Goal: Information Seeking & Learning: Learn about a topic

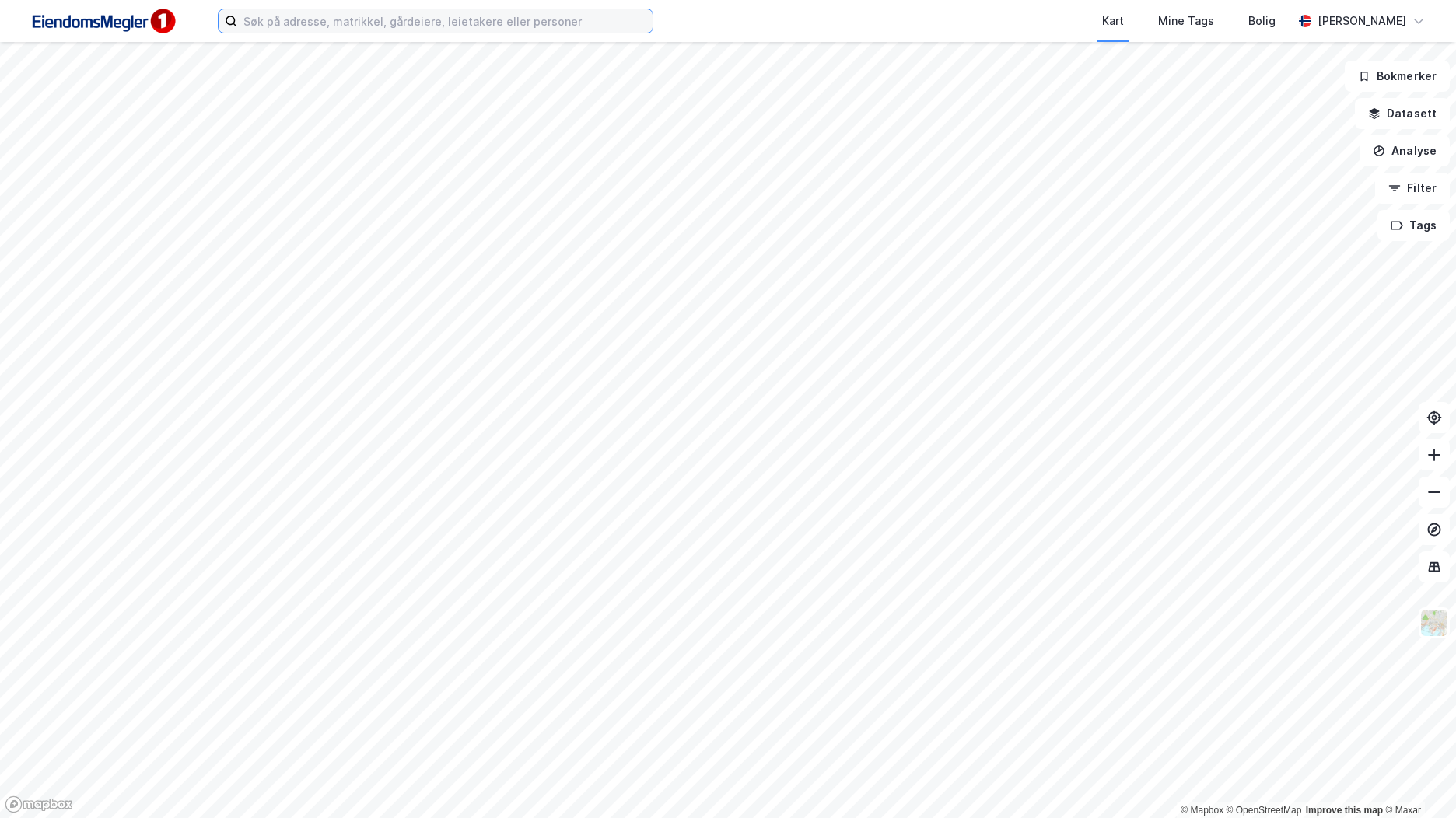
click at [568, 21] on input at bounding box center [444, 21] width 415 height 23
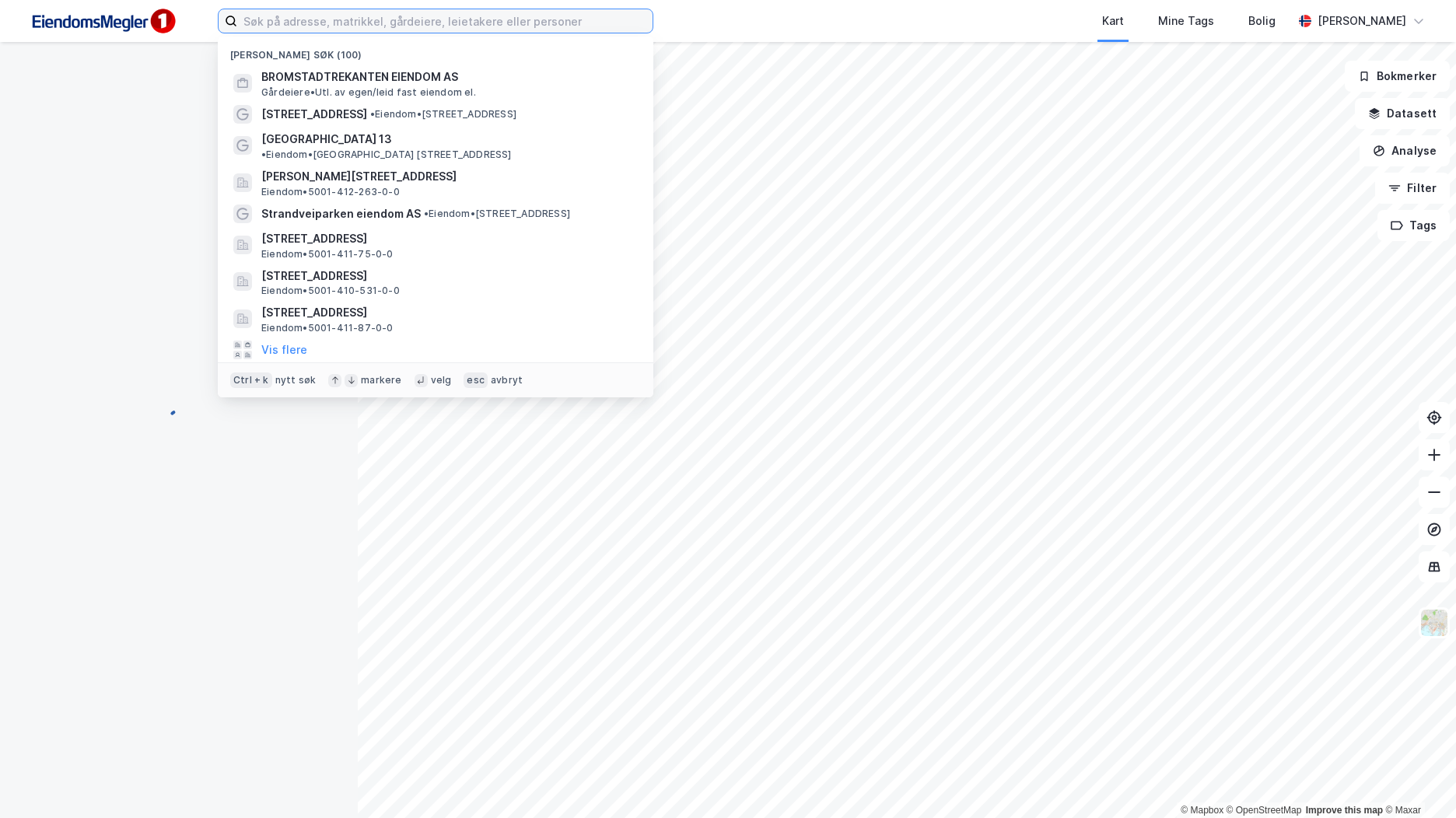
paste input "Trekanten 2 AS"
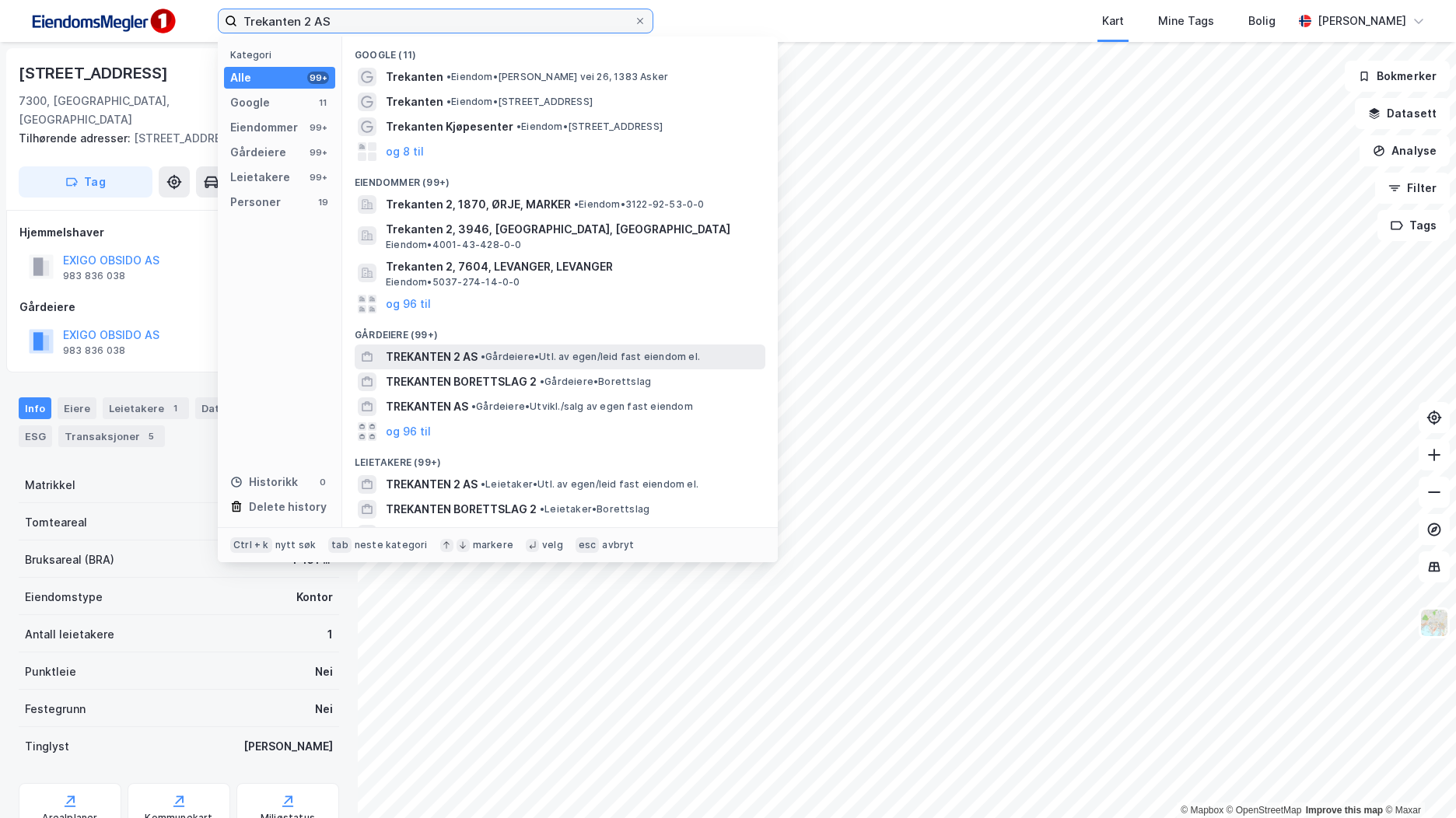
type input "Trekanten 2 AS"
click at [514, 350] on span "• Gårdeiere • Utl. av egen/leid fast eiendom el." at bounding box center [590, 357] width 220 height 13
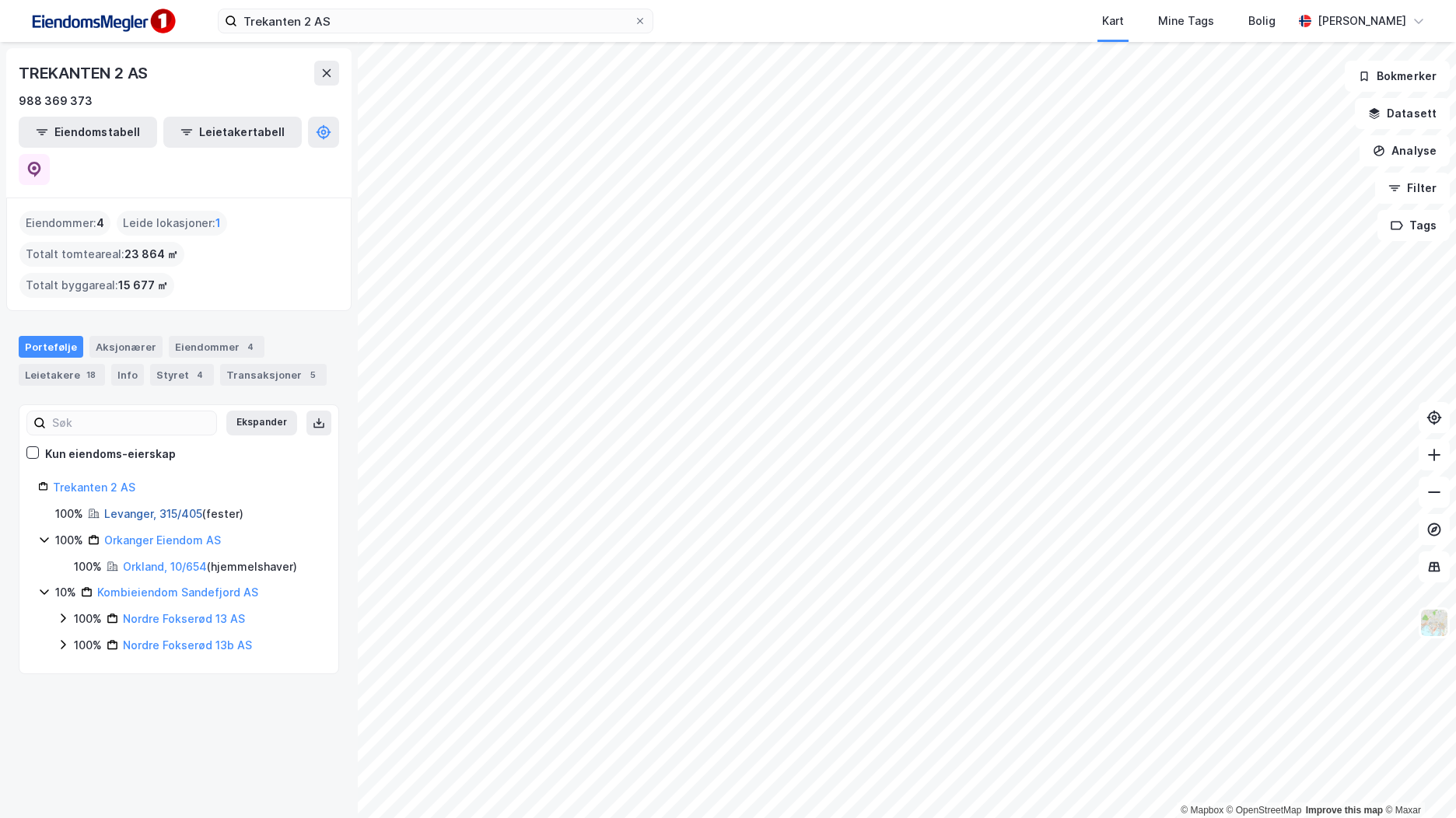
click at [185, 507] on link "Levanger, 315/405" at bounding box center [152, 513] width 98 height 13
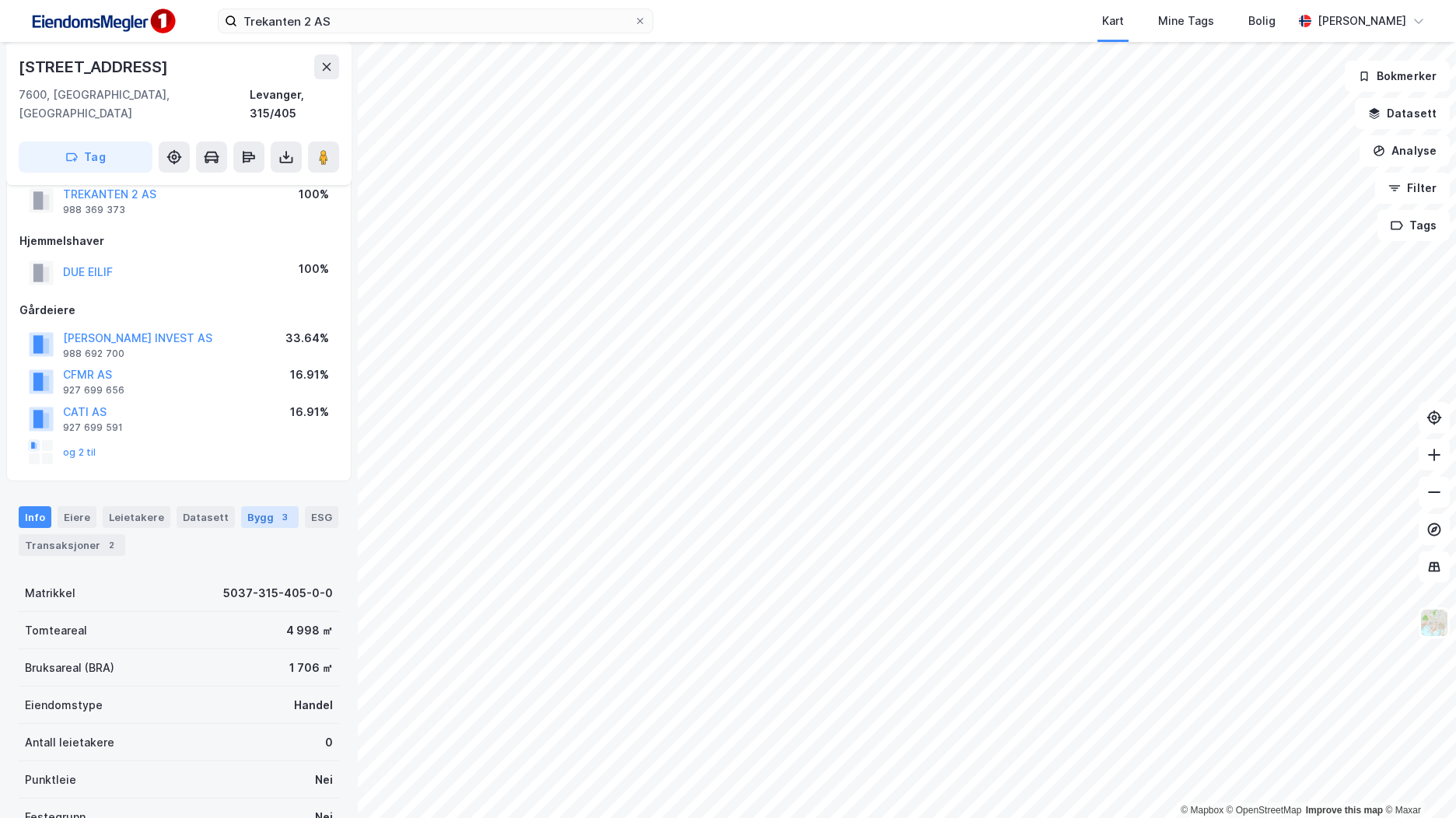
click at [269, 506] on div "Bygg 3" at bounding box center [270, 517] width 57 height 22
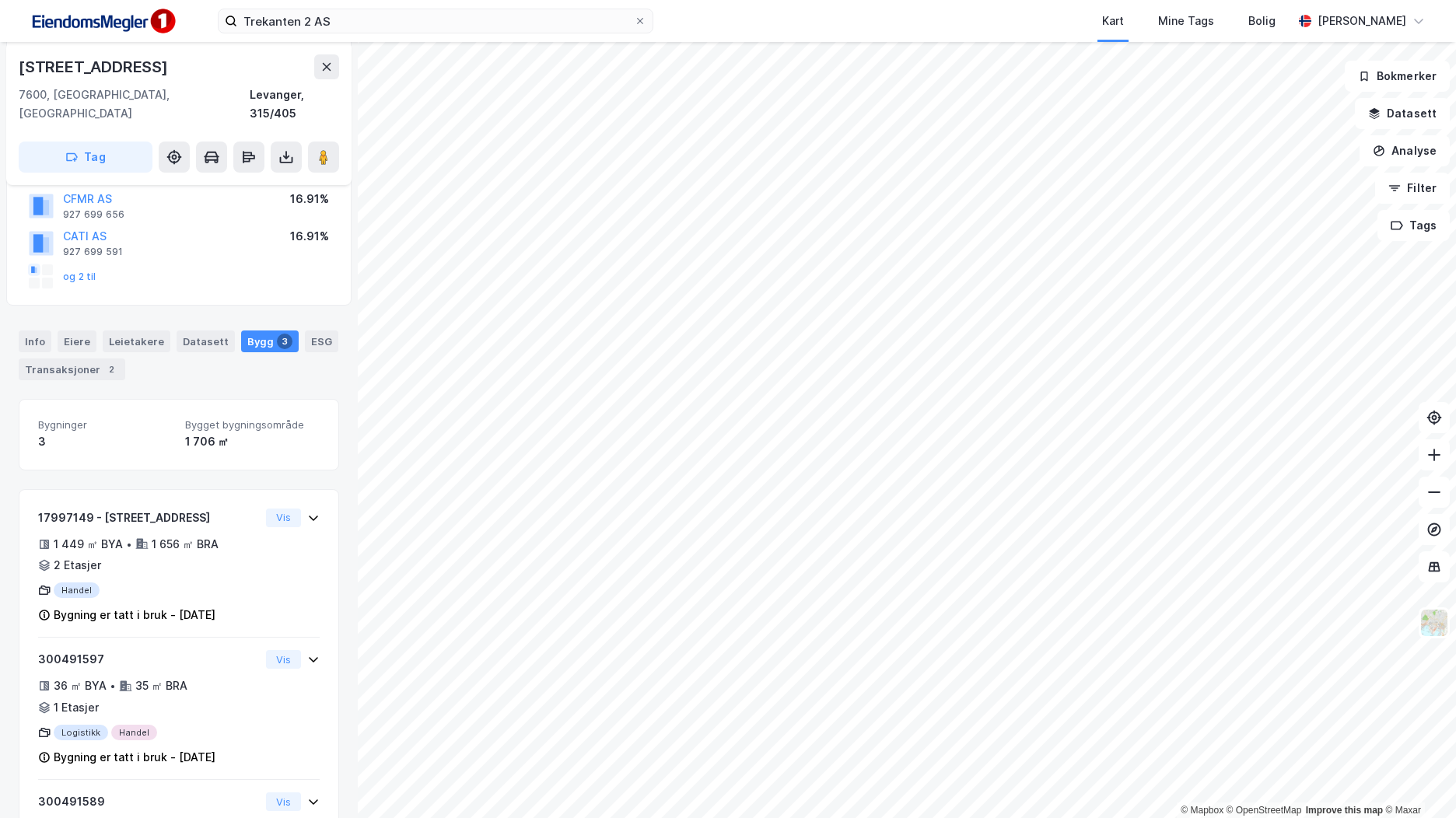
scroll to position [383, 0]
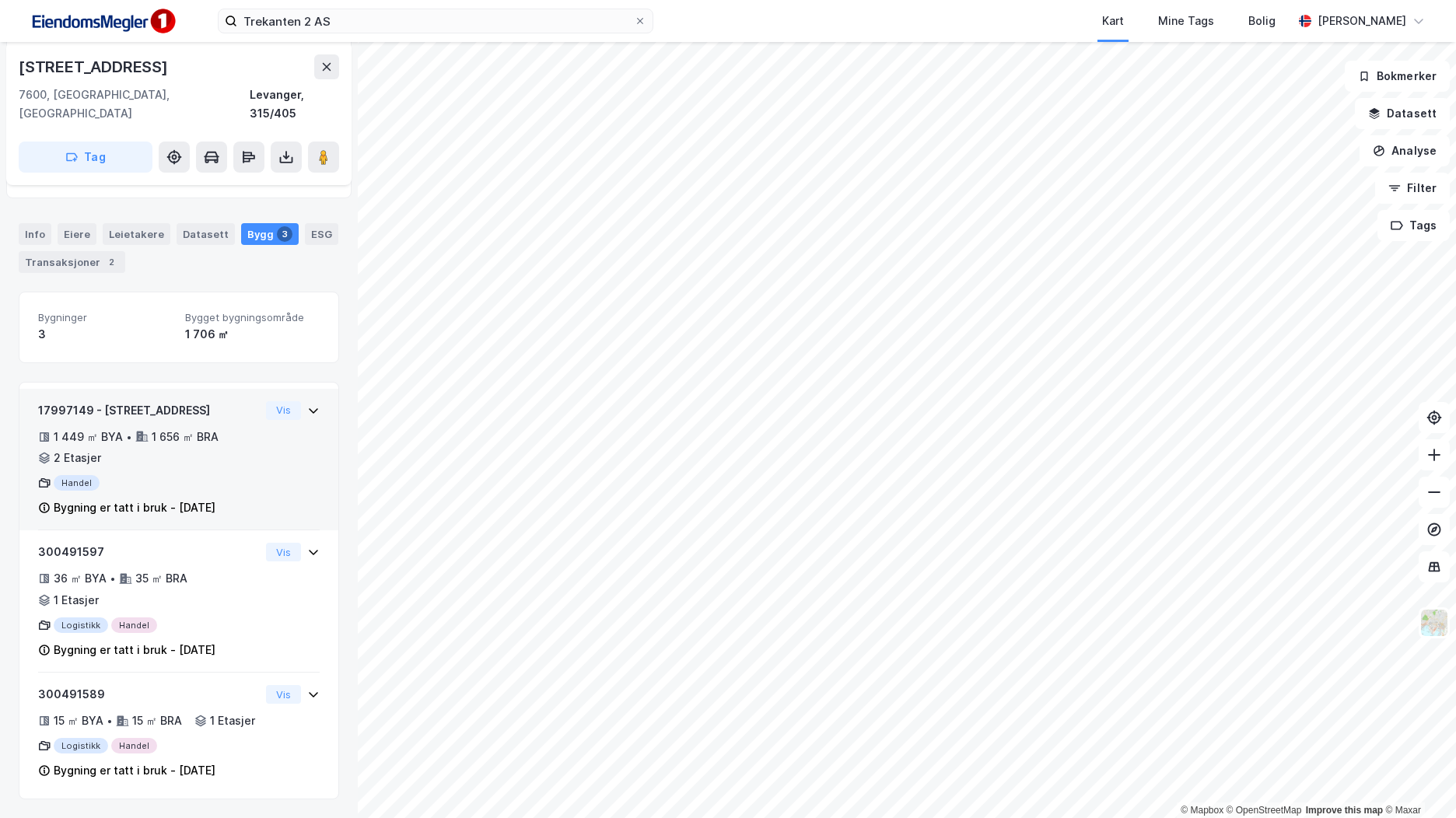
click at [276, 439] on div "17997149 - Høgskolevegen 1 1 449 ㎡ BYA • 1 656 ㎡ BRA • 2 Etasjer Handel Bygning…" at bounding box center [179, 466] width 281 height 130
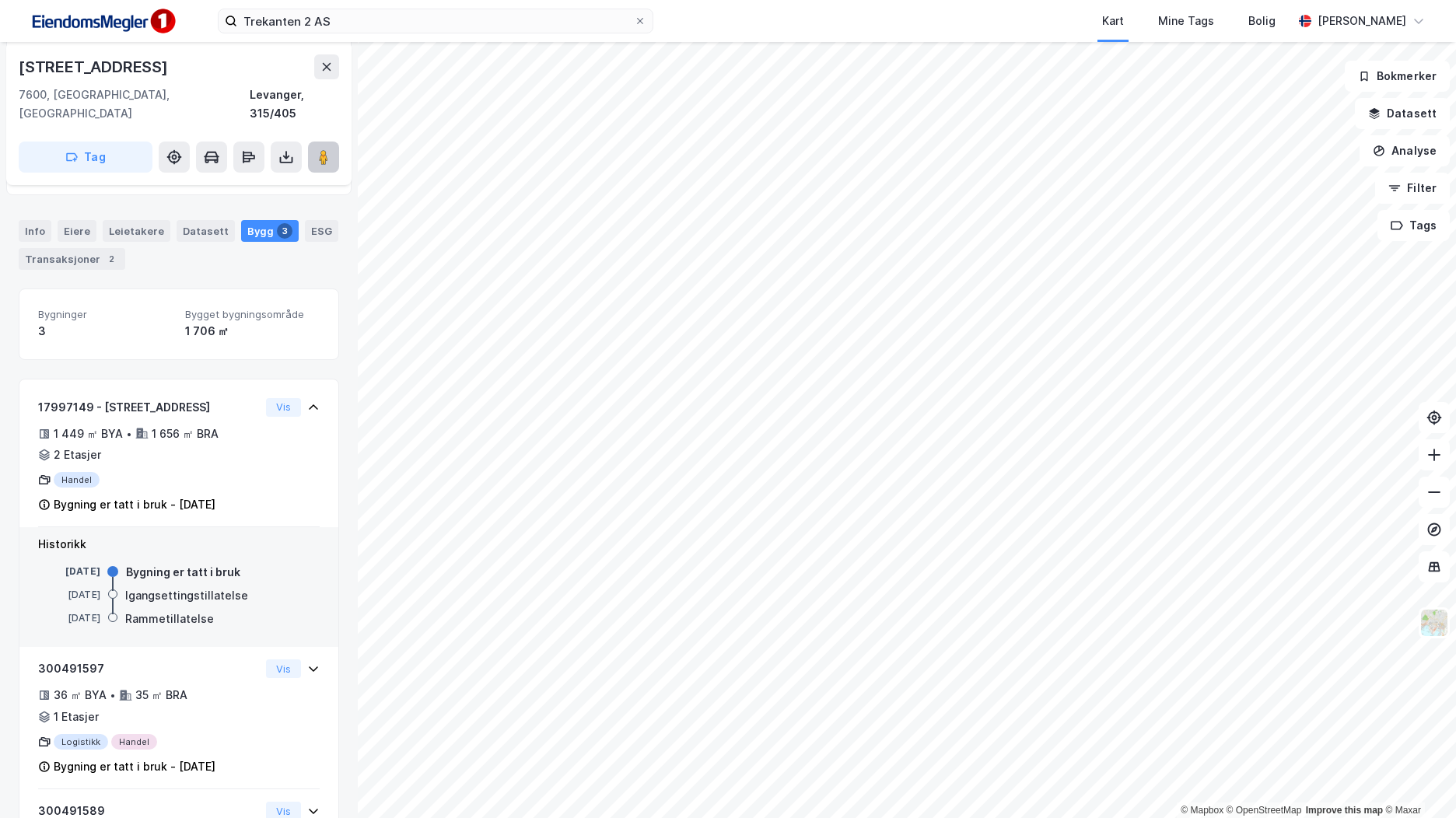
click at [325, 150] on image at bounding box center [323, 157] width 9 height 15
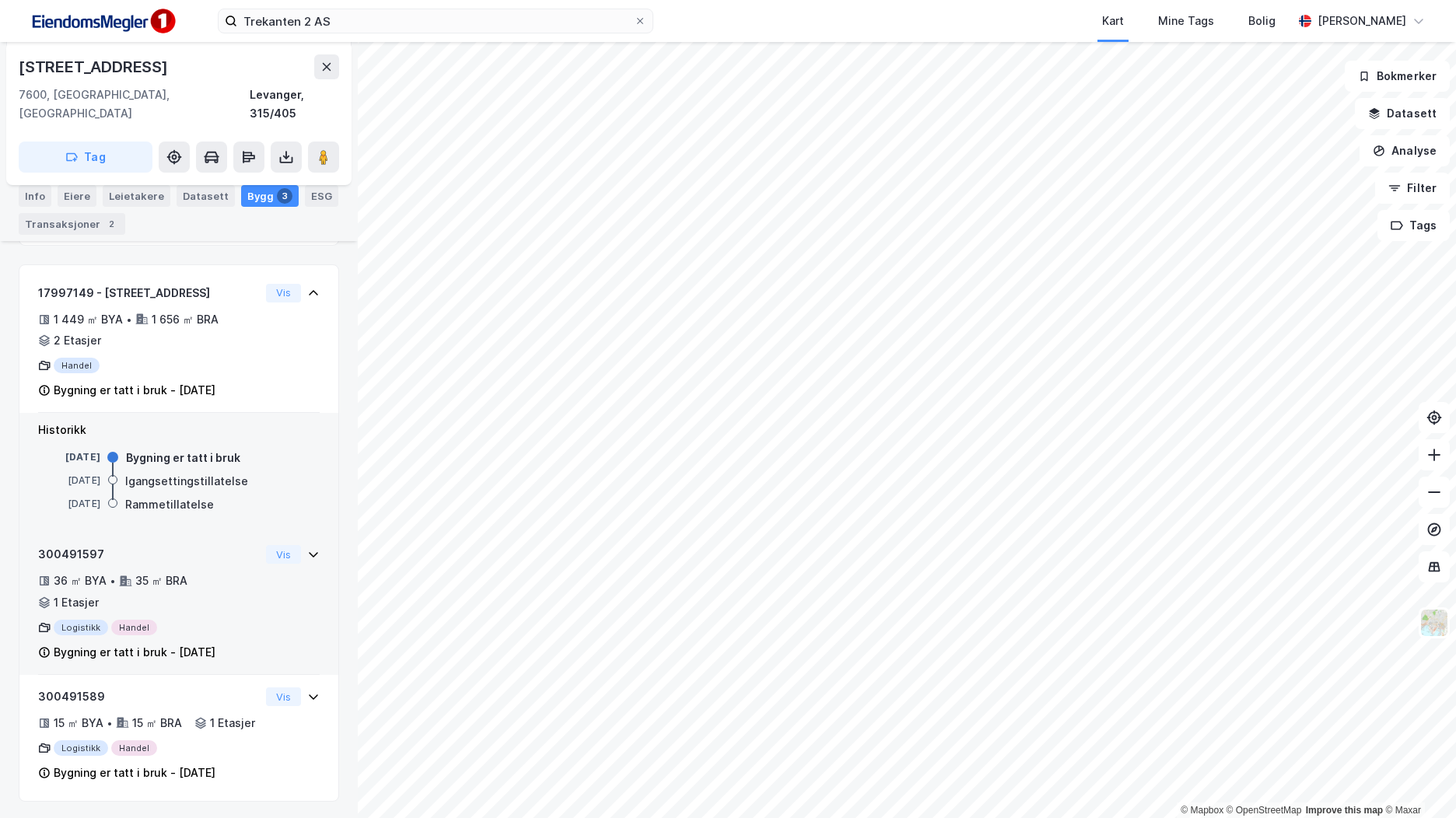
scroll to position [504, 0]
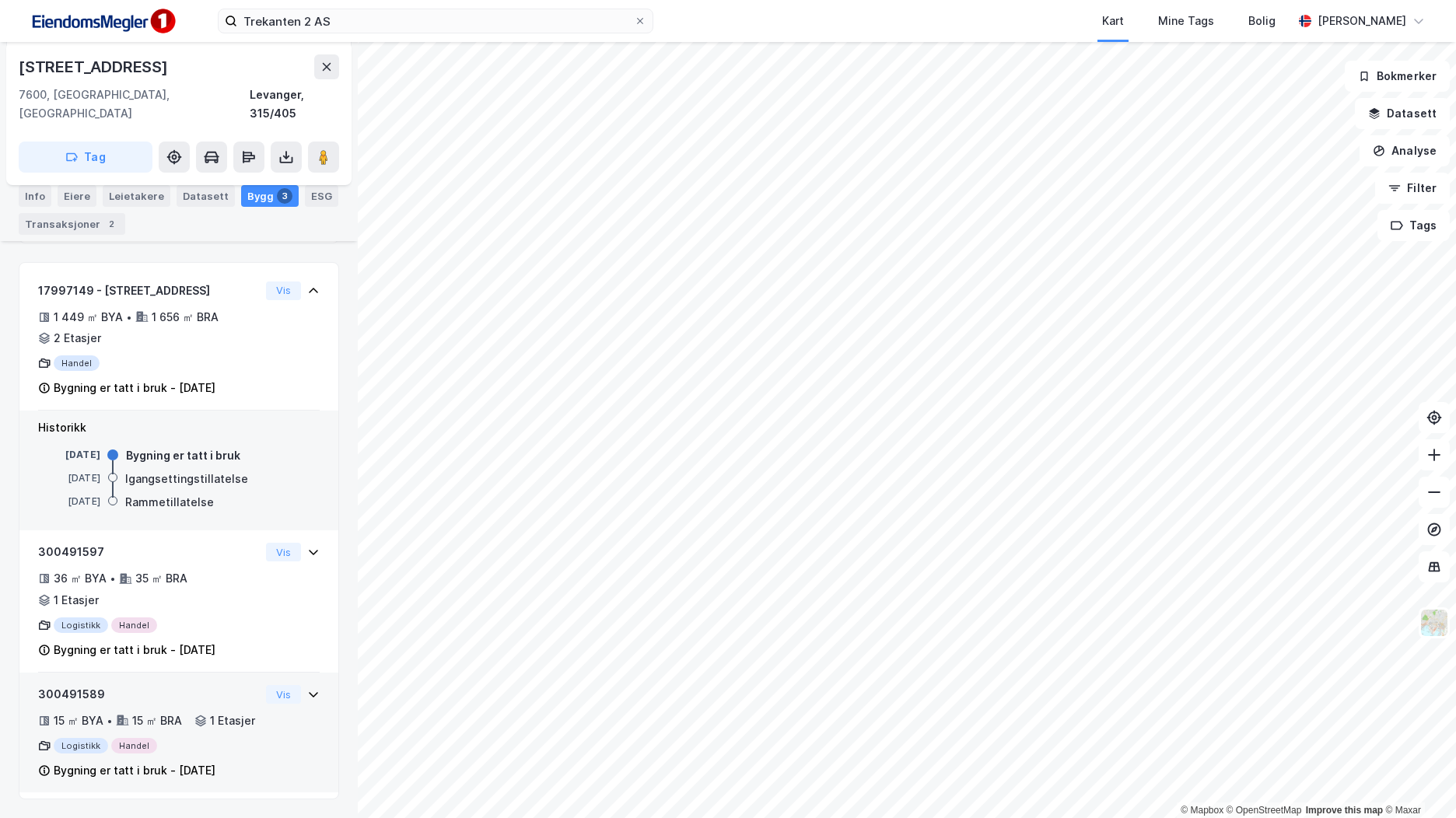
click at [236, 751] on div "Logistikk Handel" at bounding box center [149, 745] width 221 height 15
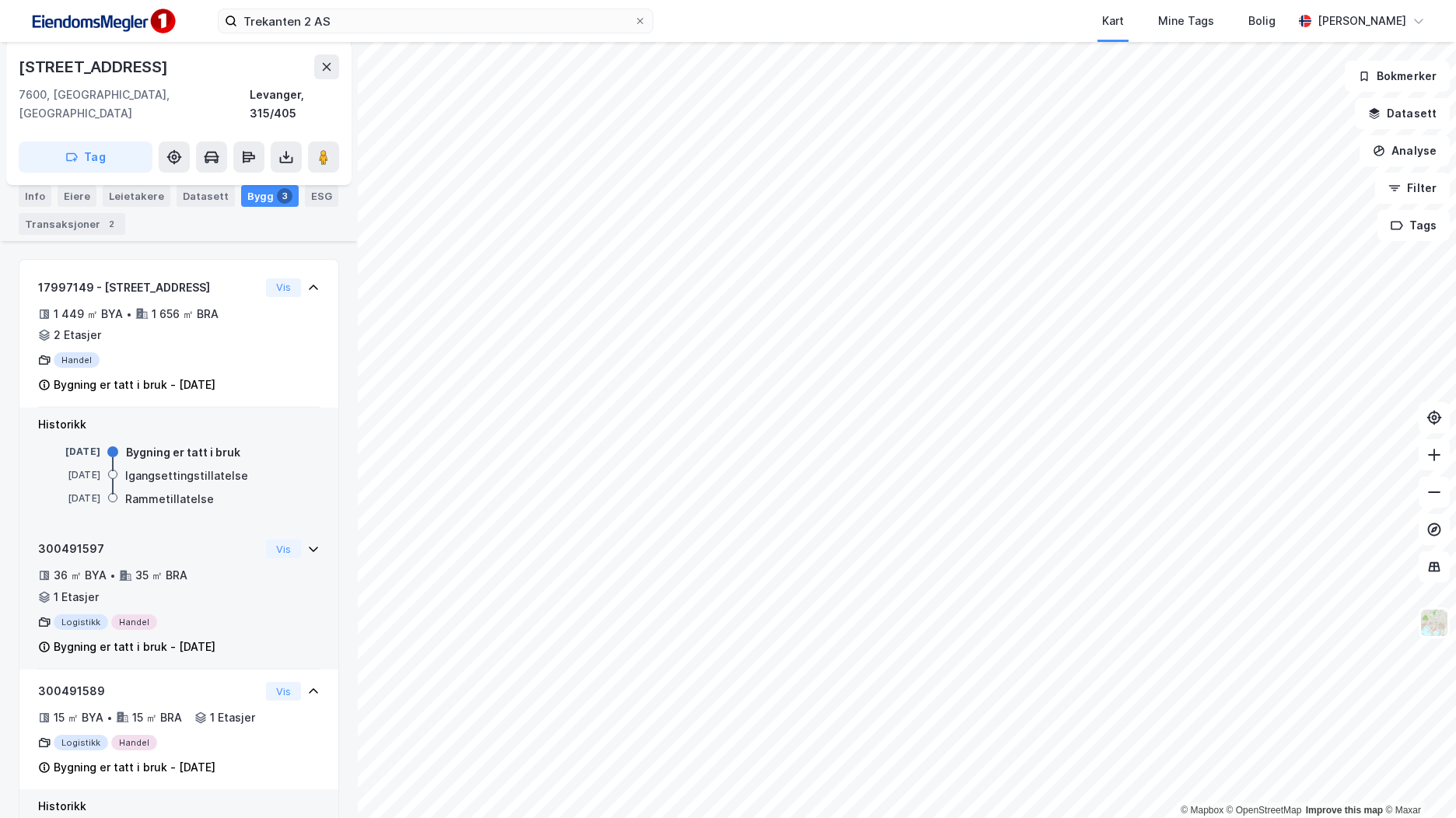
click at [251, 587] on div "300491597 36 ㎡ BYA • 35 ㎡ BRA • 1 Etasjer Logistikk Handel Bygning er tatt i br…" at bounding box center [179, 604] width 281 height 130
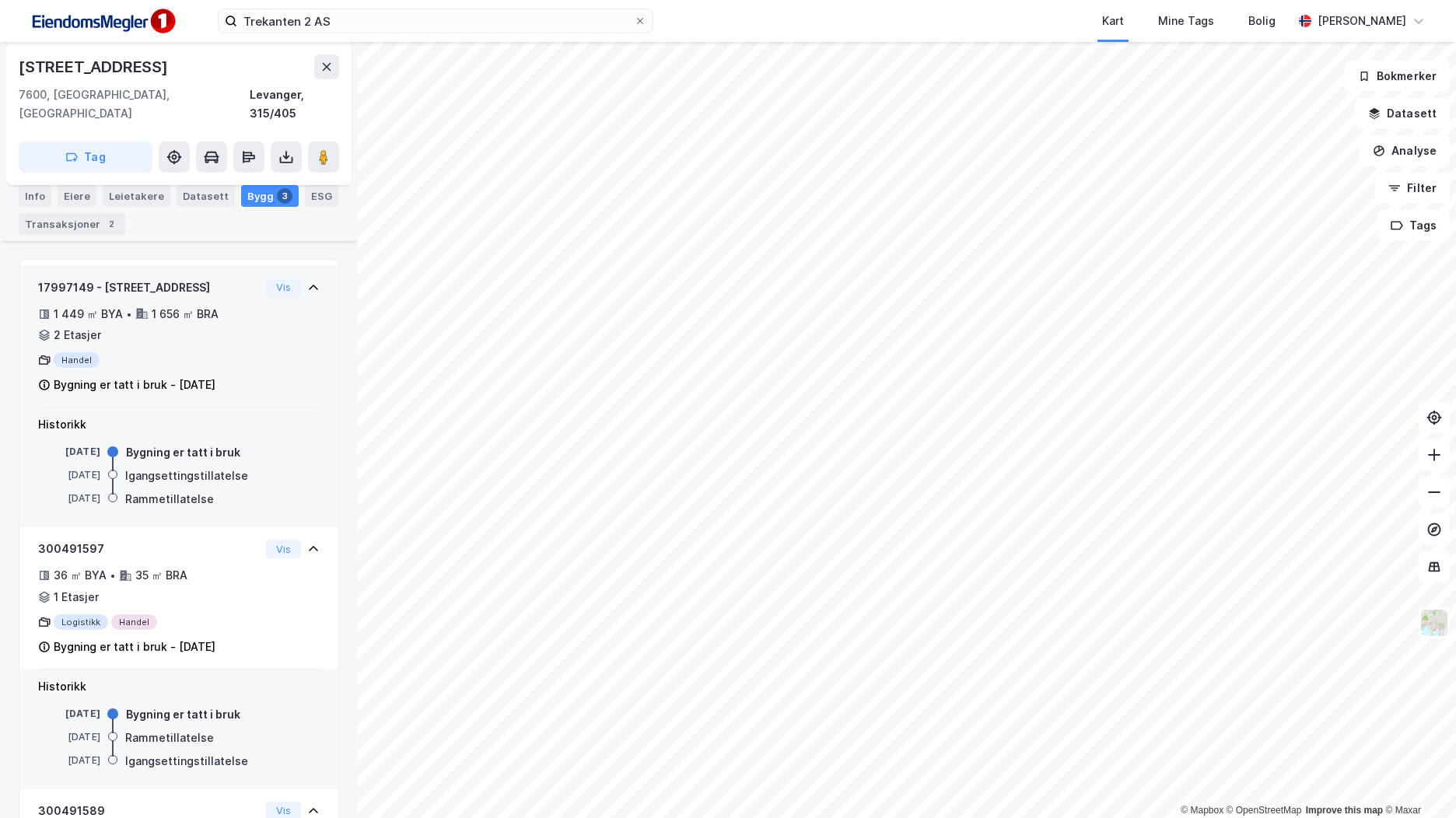
click at [258, 357] on div "17997149 - Høgskolevegen 1 1 449 ㎡ BYA • 1 656 ㎡ BRA • 2 Etasjer Handel Bygning…" at bounding box center [179, 343] width 281 height 130
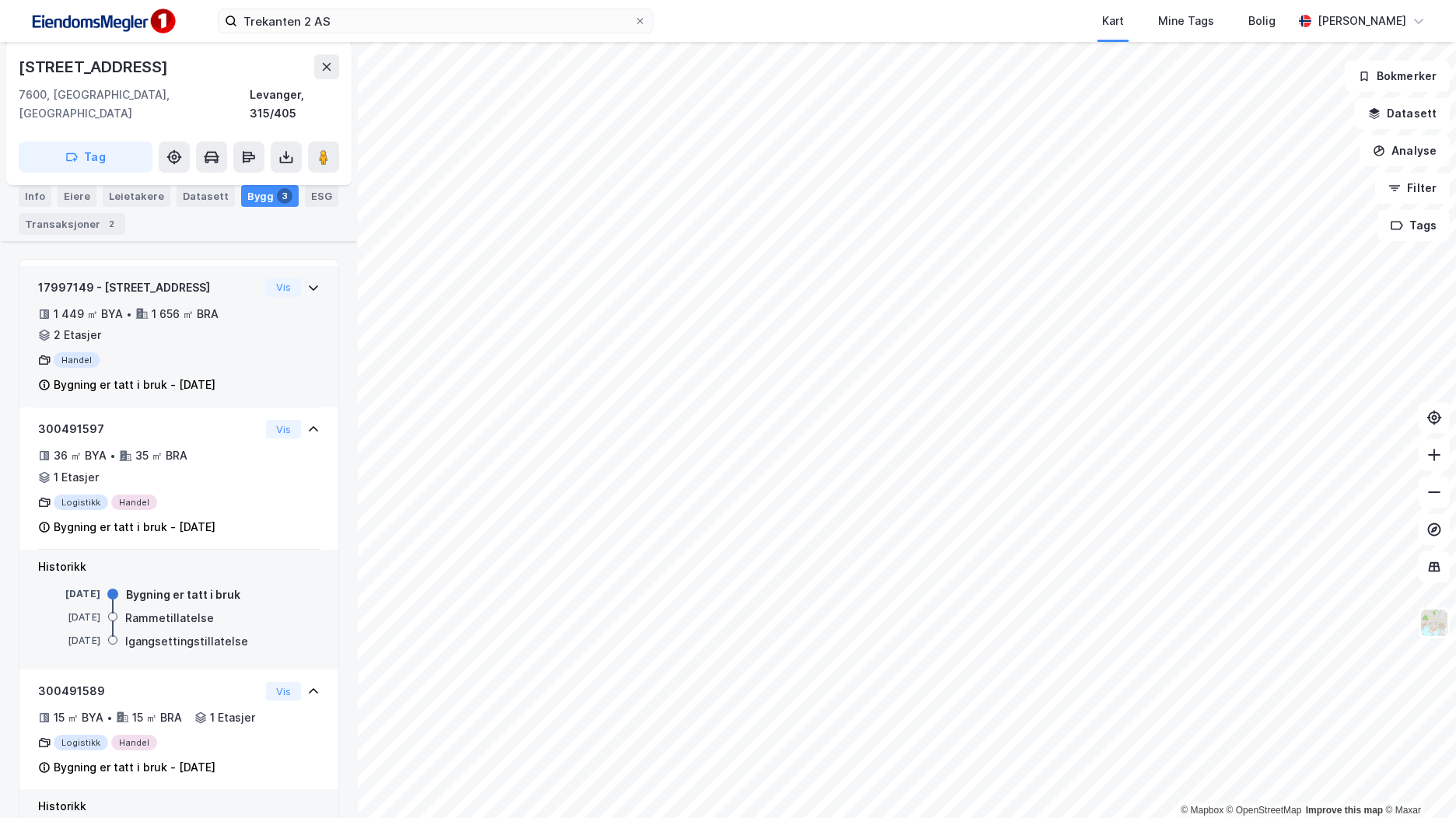
click at [258, 357] on div "17997149 - Høgskolevegen 1 1 449 ㎡ BYA • 1 656 ㎡ BRA • 2 Etasjer Handel Bygning…" at bounding box center [179, 343] width 281 height 130
